Goal: Find specific page/section: Find specific page/section

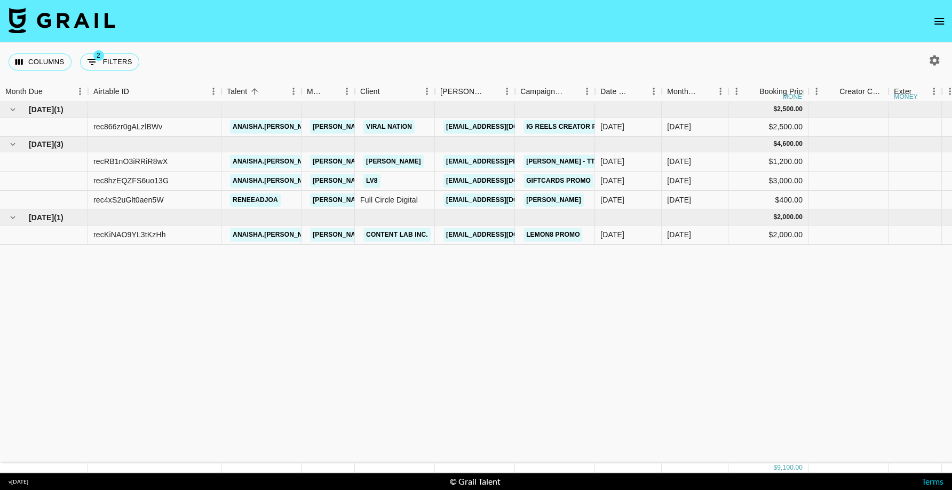
click at [934, 23] on icon "open drawer" at bounding box center [939, 21] width 13 height 13
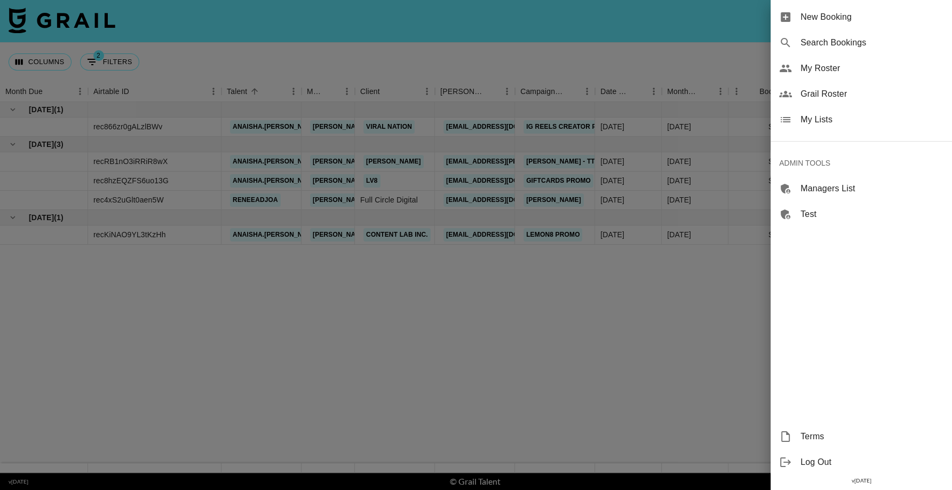
click at [844, 91] on span "Grail Roster" at bounding box center [872, 94] width 143 height 13
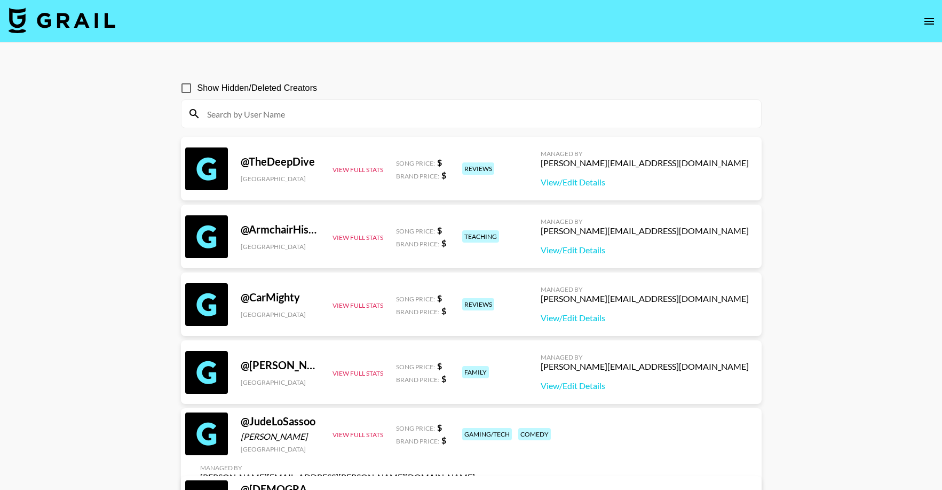
click at [312, 108] on input at bounding box center [478, 113] width 554 height 17
paste input "em.[PERSON_NAME]"
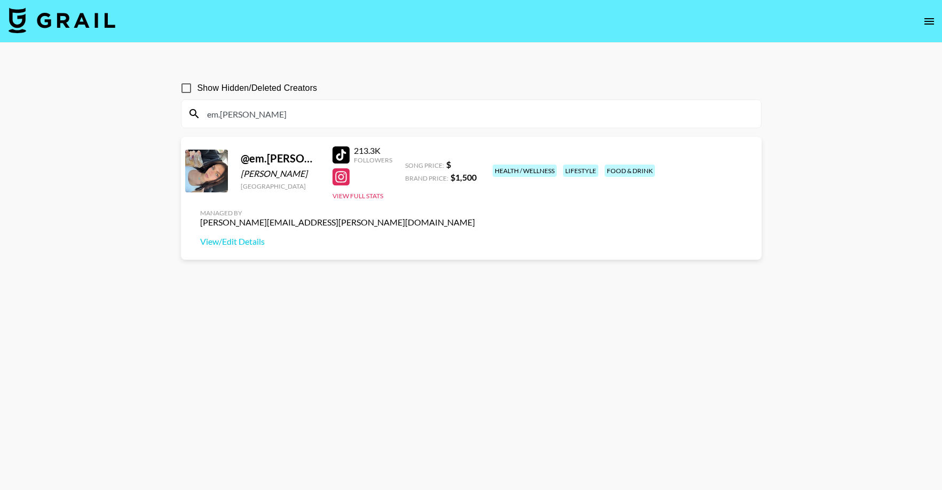
click at [307, 113] on input "em.[PERSON_NAME]" at bounding box center [478, 113] width 554 height 17
paste input "trindalyn_"
type input "trindalyn_"
